Goal: Task Accomplishment & Management: Book appointment/travel/reservation

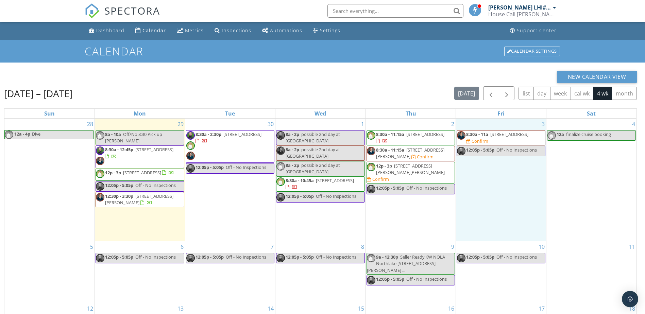
click at [474, 175] on div "3 8:30a - 11a [STREET_ADDRESS] Confirm 12:05p - 5:05p Off - No Inspections" at bounding box center [501, 180] width 90 height 122
click at [505, 156] on link "Event" at bounding box center [501, 156] width 35 height 11
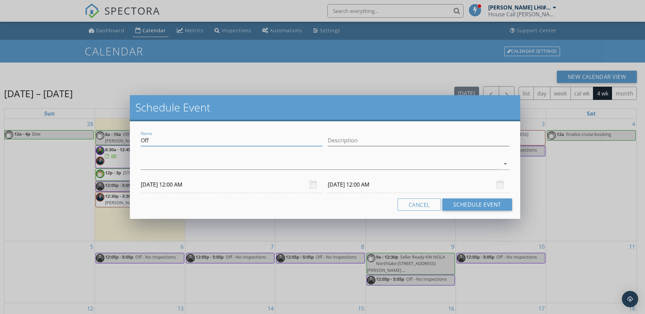
click at [171, 140] on input "Off" at bounding box center [232, 140] width 182 height 11
type input "O"
type input "No noon inspection"
click at [292, 164] on div at bounding box center [320, 164] width 359 height 11
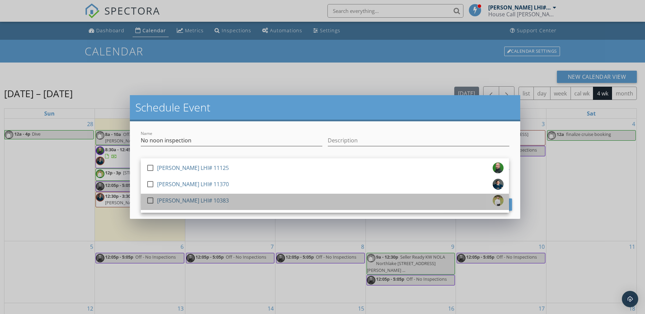
click at [182, 202] on div "[PERSON_NAME] LHI# 10383" at bounding box center [193, 200] width 72 height 11
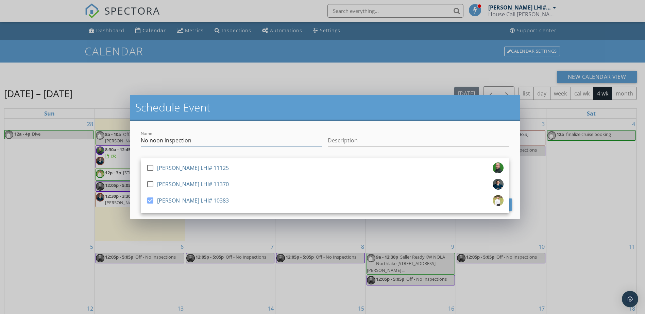
click at [204, 140] on input "No noon inspection" at bounding box center [232, 140] width 182 height 11
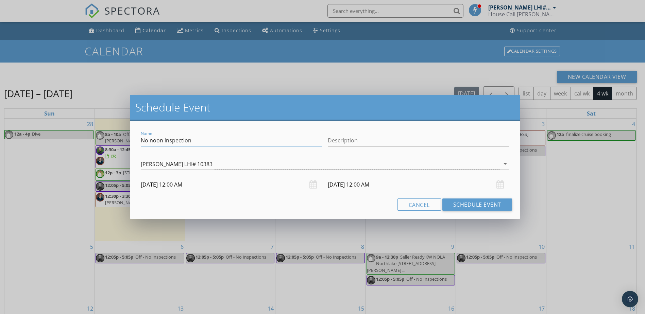
click at [199, 184] on input "[DATE] 12:00 AM" at bounding box center [232, 185] width 182 height 17
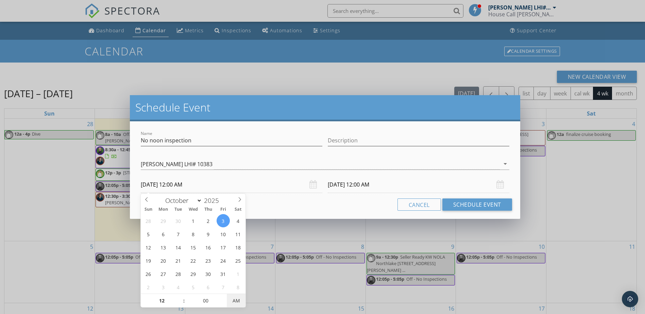
type input "[DATE] 12:00 PM"
click at [241, 301] on span "PM" at bounding box center [236, 301] width 19 height 14
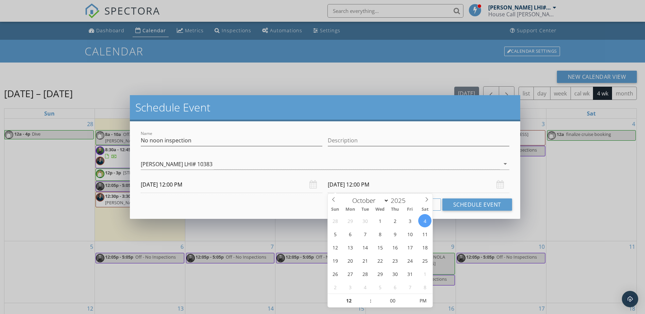
click at [395, 186] on input "[DATE] 12:00 PM" at bounding box center [419, 185] width 182 height 17
type input "[DATE] 12:00 PM"
type input "01"
type input "[DATE] 1:00 PM"
click at [367, 297] on span at bounding box center [367, 297] width 5 height 7
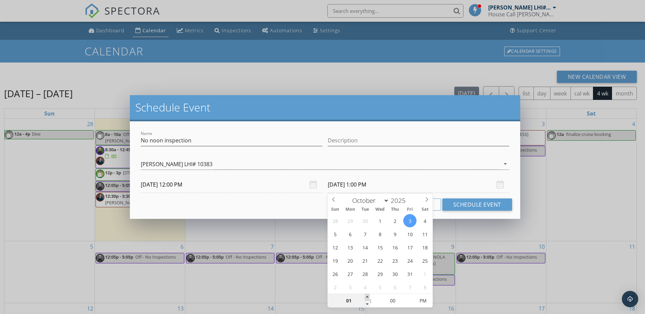
type input "02"
type input "[DATE] 2:00 PM"
click at [367, 297] on span at bounding box center [367, 297] width 5 height 7
type input "03"
type input "[DATE] 3:00 PM"
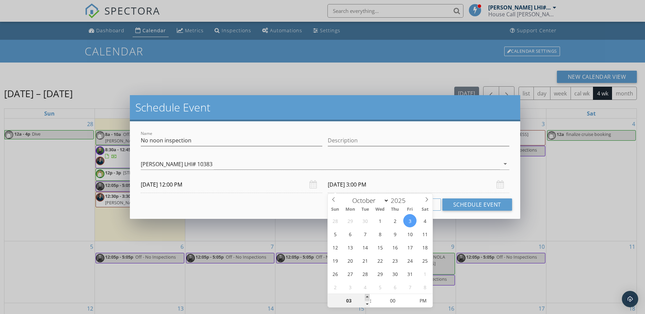
click at [367, 297] on span at bounding box center [367, 297] width 5 height 7
type input "04"
type input "[DATE] 4:00 PM"
click at [367, 297] on span at bounding box center [367, 297] width 5 height 7
type input "05"
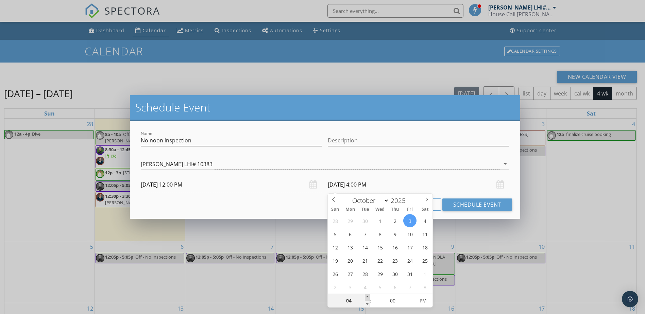
type input "[DATE] 5:00 PM"
click at [367, 297] on span at bounding box center [367, 297] width 5 height 7
type input "06"
type input "[DATE] 6:00 PM"
click at [367, 297] on span at bounding box center [367, 297] width 5 height 7
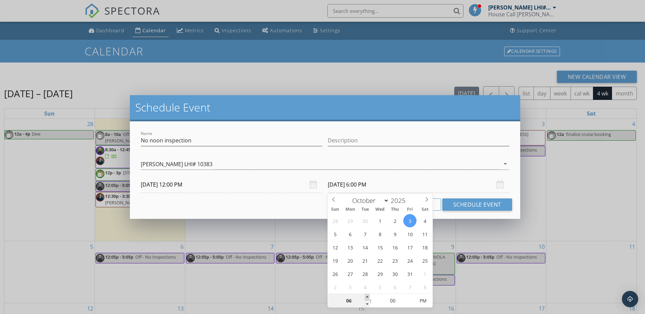
type input "07"
type input "[DATE] 7:00 PM"
click at [367, 297] on span at bounding box center [367, 297] width 5 height 7
click at [490, 204] on button "Schedule Event" at bounding box center [478, 205] width 70 height 12
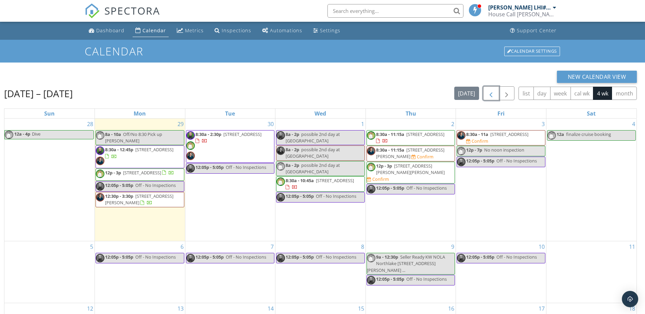
click at [489, 92] on span "button" at bounding box center [491, 93] width 8 height 8
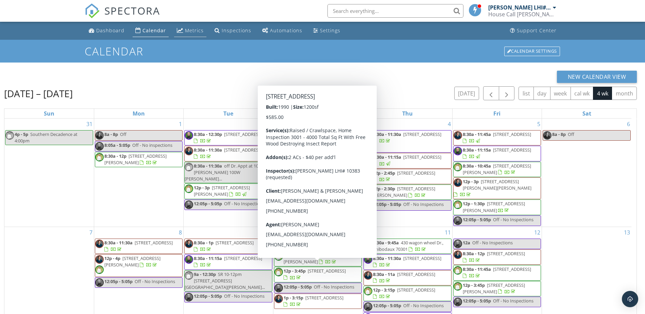
click at [194, 31] on div "Metrics" at bounding box center [194, 30] width 19 height 6
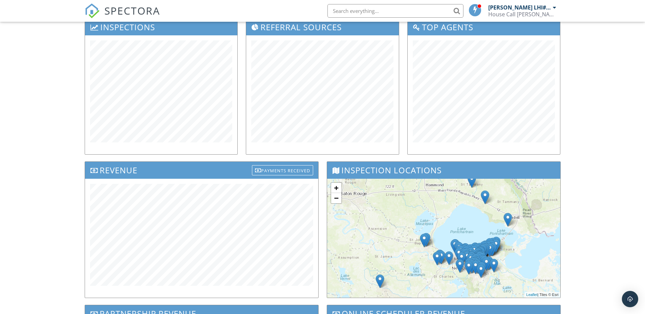
scroll to position [102, 0]
